Goal: Task Accomplishment & Management: Manage account settings

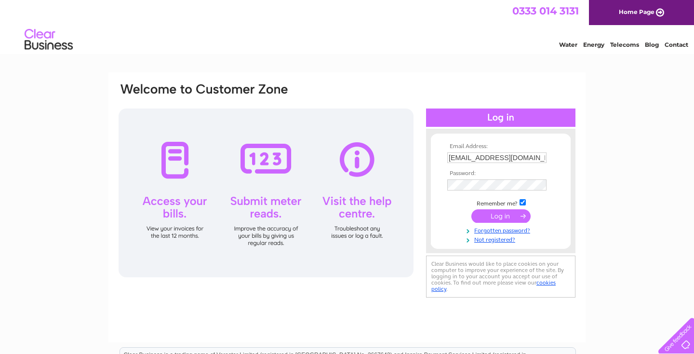
click at [505, 221] on input "submit" at bounding box center [500, 215] width 59 height 13
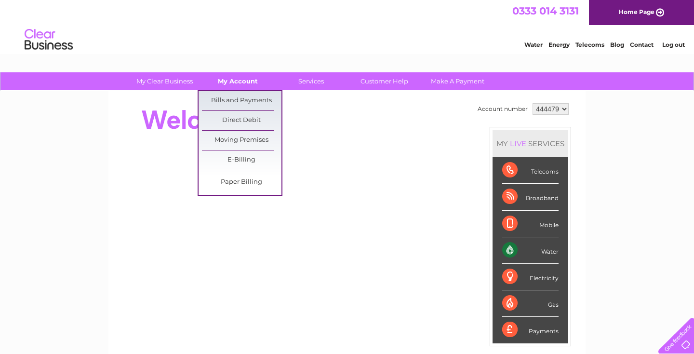
click at [235, 80] on link "My Account" at bounding box center [238, 81] width 80 height 18
click at [239, 101] on link "Bills and Payments" at bounding box center [242, 100] width 80 height 19
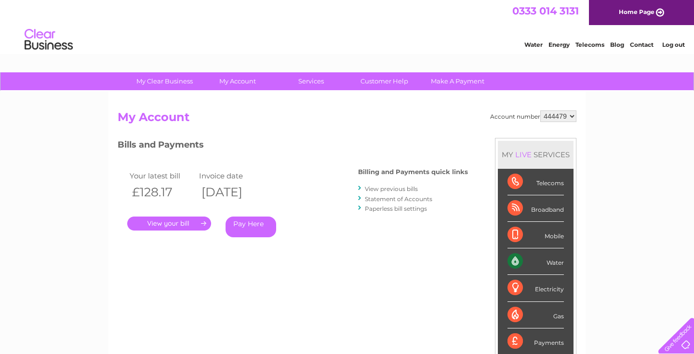
click at [242, 223] on link "Pay Here" at bounding box center [251, 226] width 51 height 21
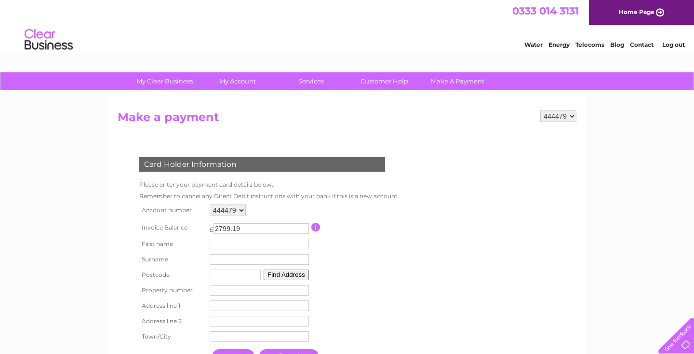
click at [321, 229] on input "button" at bounding box center [315, 227] width 9 height 9
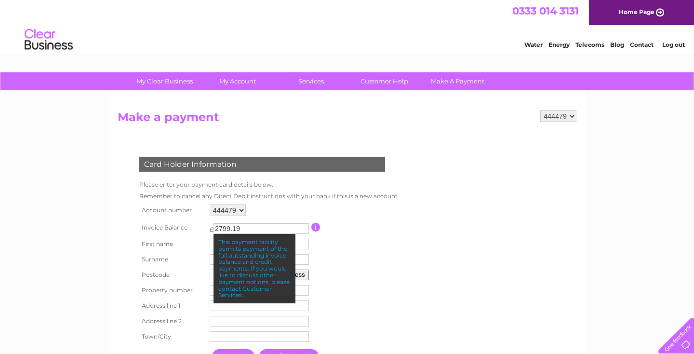
click at [241, 140] on div "Card Holder Information Please enter your payment card details below. Remember …" at bounding box center [264, 263] width 293 height 250
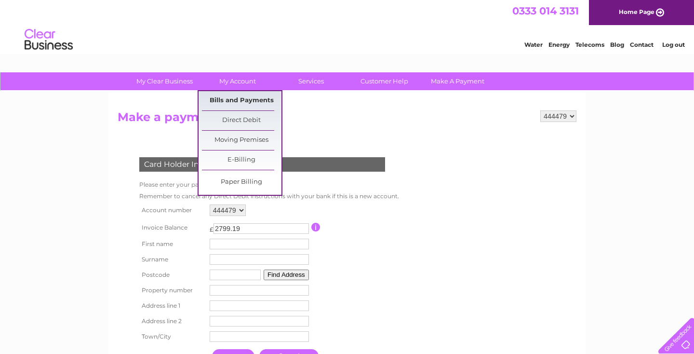
click at [243, 98] on link "Bills and Payments" at bounding box center [242, 100] width 80 height 19
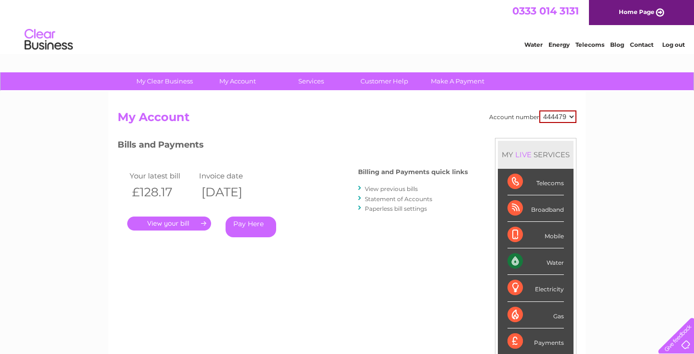
click at [410, 187] on link "View previous bills" at bounding box center [391, 188] width 53 height 7
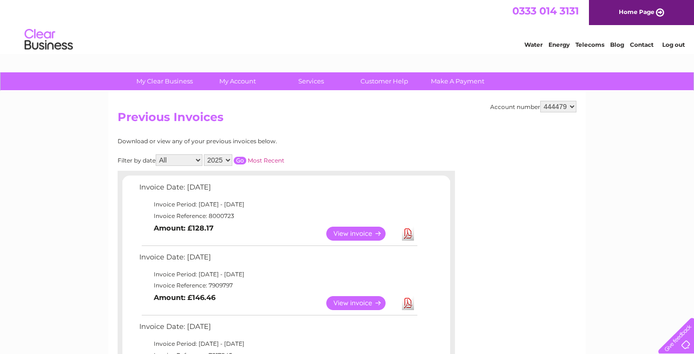
click at [350, 232] on link "View" at bounding box center [361, 234] width 71 height 14
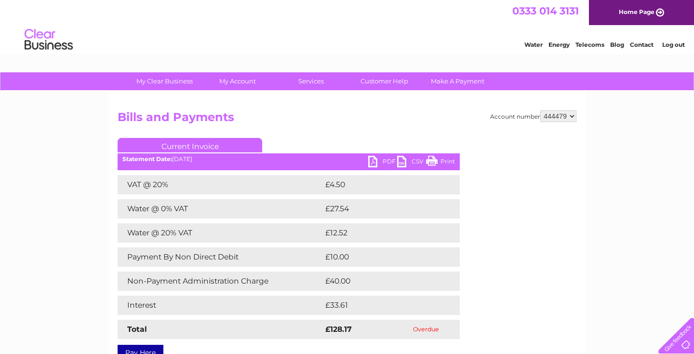
click at [387, 159] on link "PDF" at bounding box center [382, 163] width 29 height 14
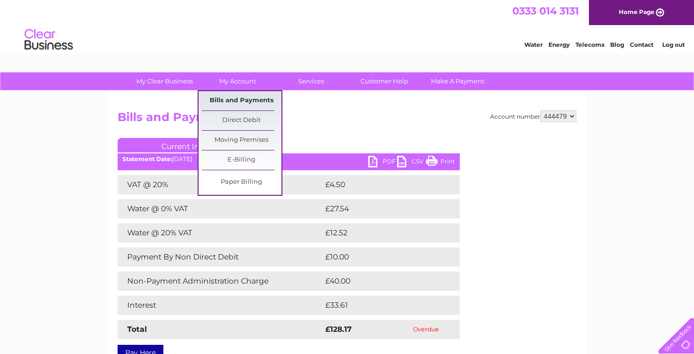
click at [238, 97] on link "Bills and Payments" at bounding box center [242, 100] width 80 height 19
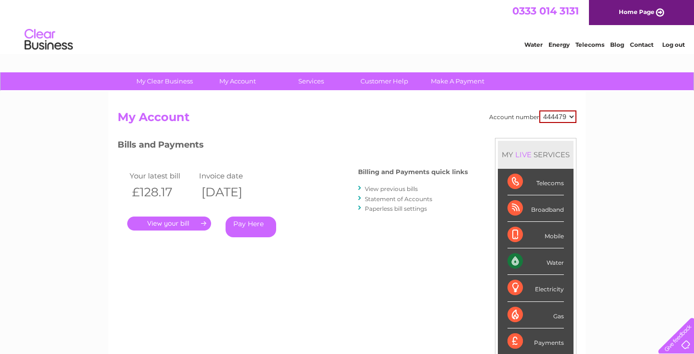
click at [246, 226] on link "Pay Here" at bounding box center [251, 226] width 51 height 21
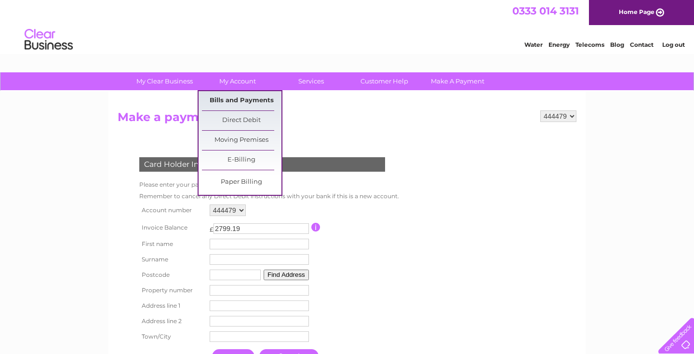
click at [238, 102] on link "Bills and Payments" at bounding box center [242, 100] width 80 height 19
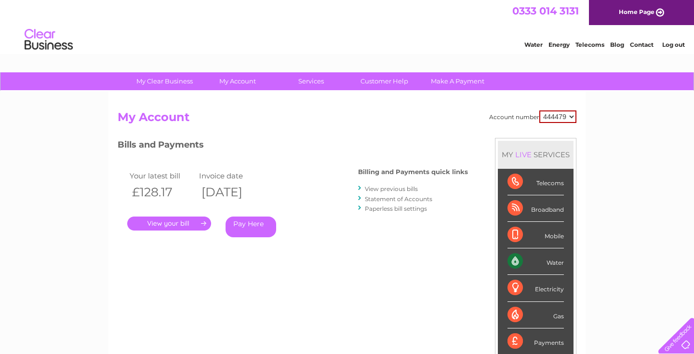
click at [406, 186] on link "View previous bills" at bounding box center [391, 188] width 53 height 7
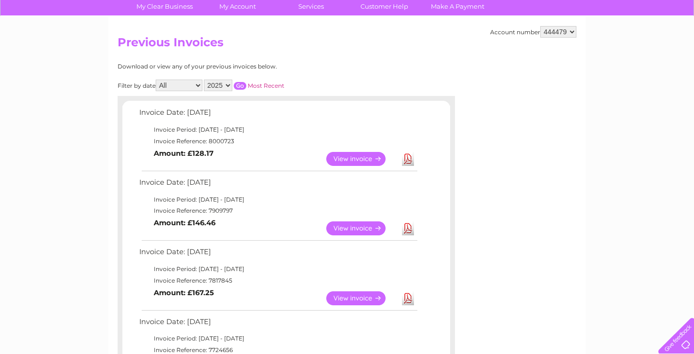
scroll to position [153, 0]
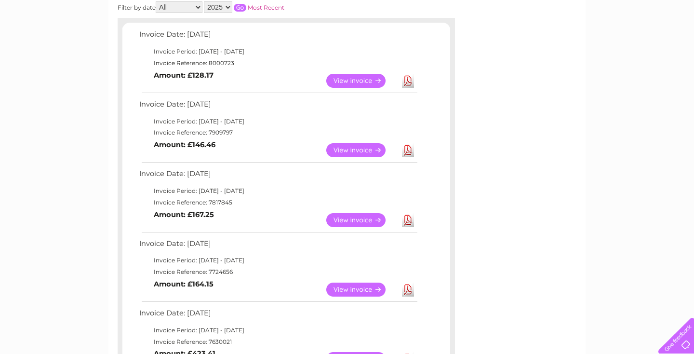
click at [409, 217] on link "Download" at bounding box center [408, 220] width 12 height 14
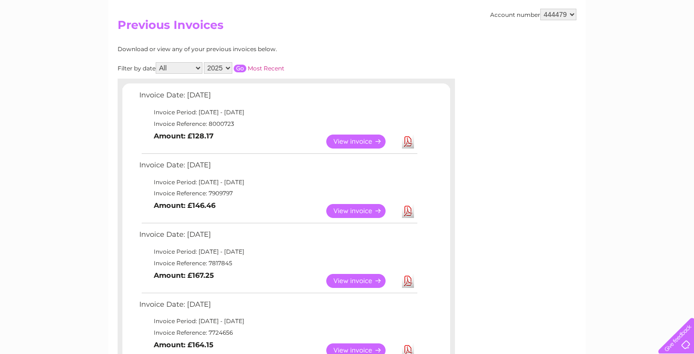
scroll to position [89, 0]
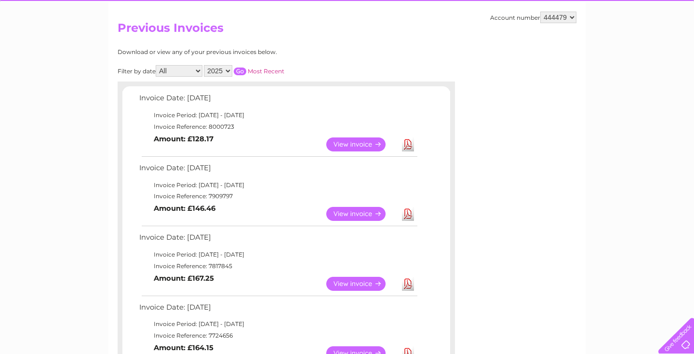
click at [407, 212] on link "Download" at bounding box center [408, 214] width 12 height 14
click at [409, 147] on link "Download" at bounding box center [408, 144] width 12 height 14
click at [412, 210] on link "Download" at bounding box center [408, 214] width 12 height 14
click at [404, 217] on link "Download" at bounding box center [408, 214] width 12 height 14
click at [406, 144] on link "Download" at bounding box center [408, 144] width 12 height 14
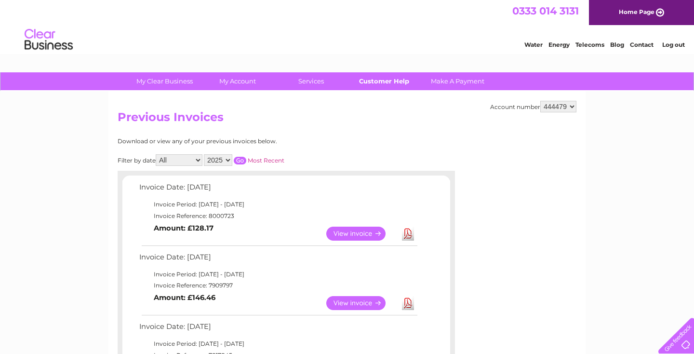
scroll to position [0, 0]
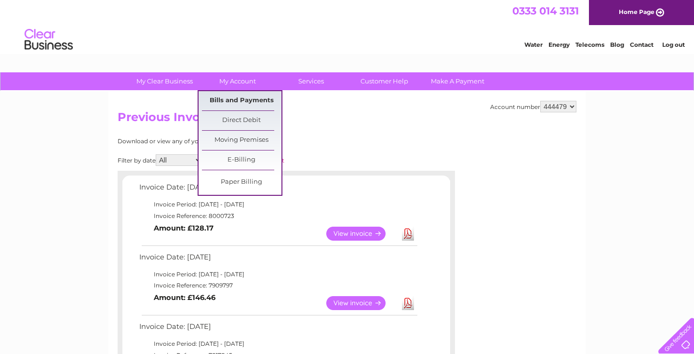
click at [254, 98] on link "Bills and Payments" at bounding box center [242, 100] width 80 height 19
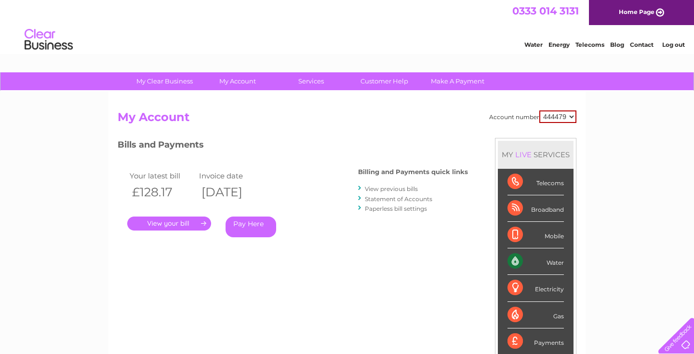
click at [241, 226] on link "Pay Here" at bounding box center [251, 226] width 51 height 21
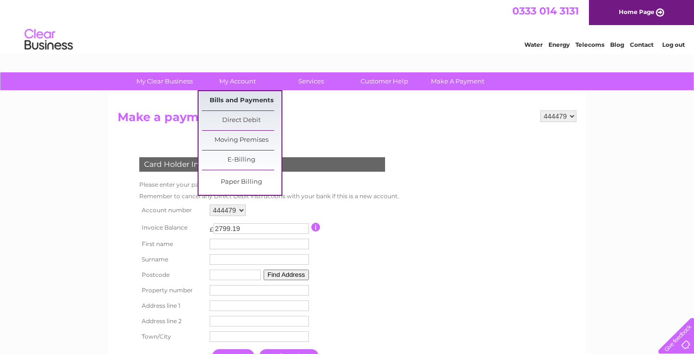
click at [245, 100] on link "Bills and Payments" at bounding box center [242, 100] width 80 height 19
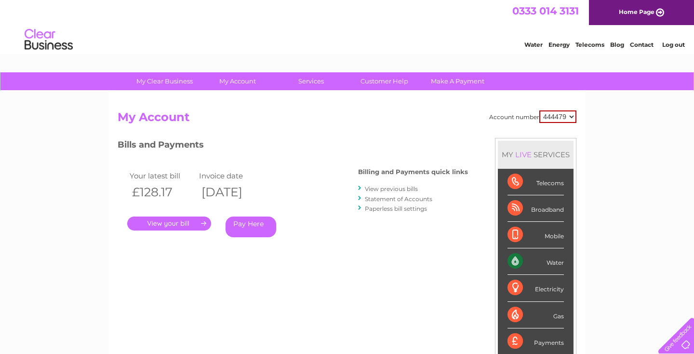
click at [390, 196] on link "Statement of Accounts" at bounding box center [398, 198] width 67 height 7
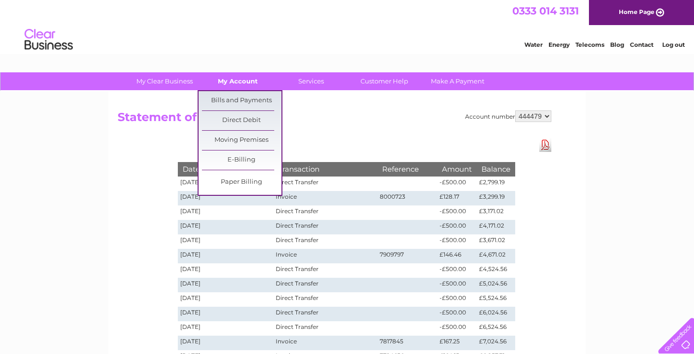
click at [245, 86] on link "My Account" at bounding box center [238, 81] width 80 height 18
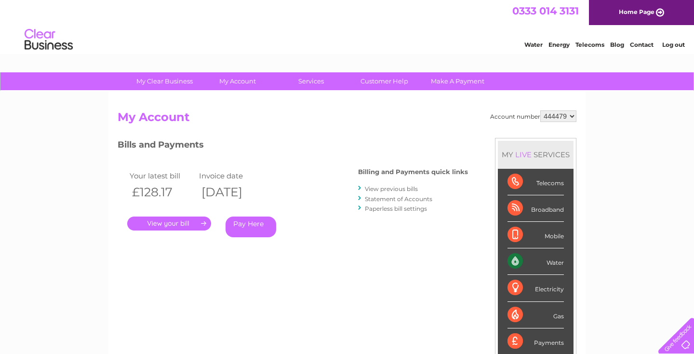
click at [176, 223] on link "." at bounding box center [169, 223] width 84 height 14
